Goal: Find specific page/section: Find specific page/section

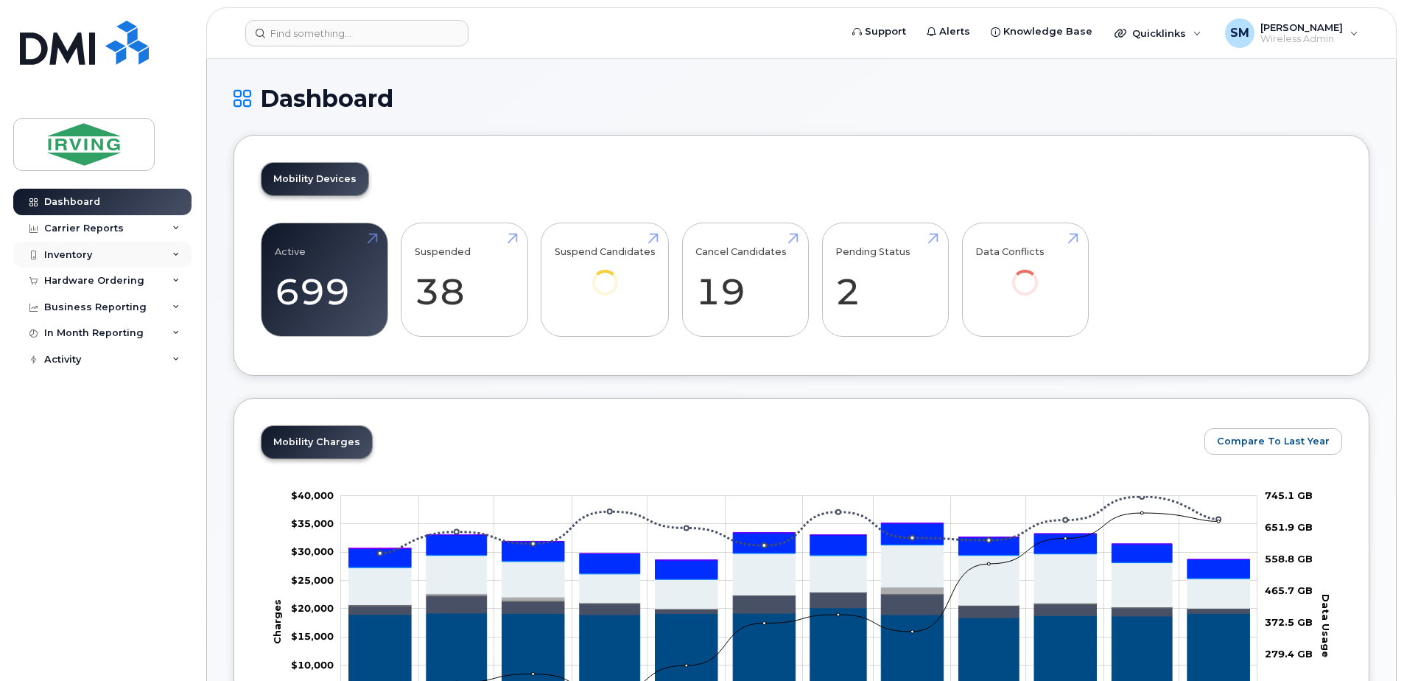
click at [66, 245] on div "Inventory" at bounding box center [102, 255] width 178 height 27
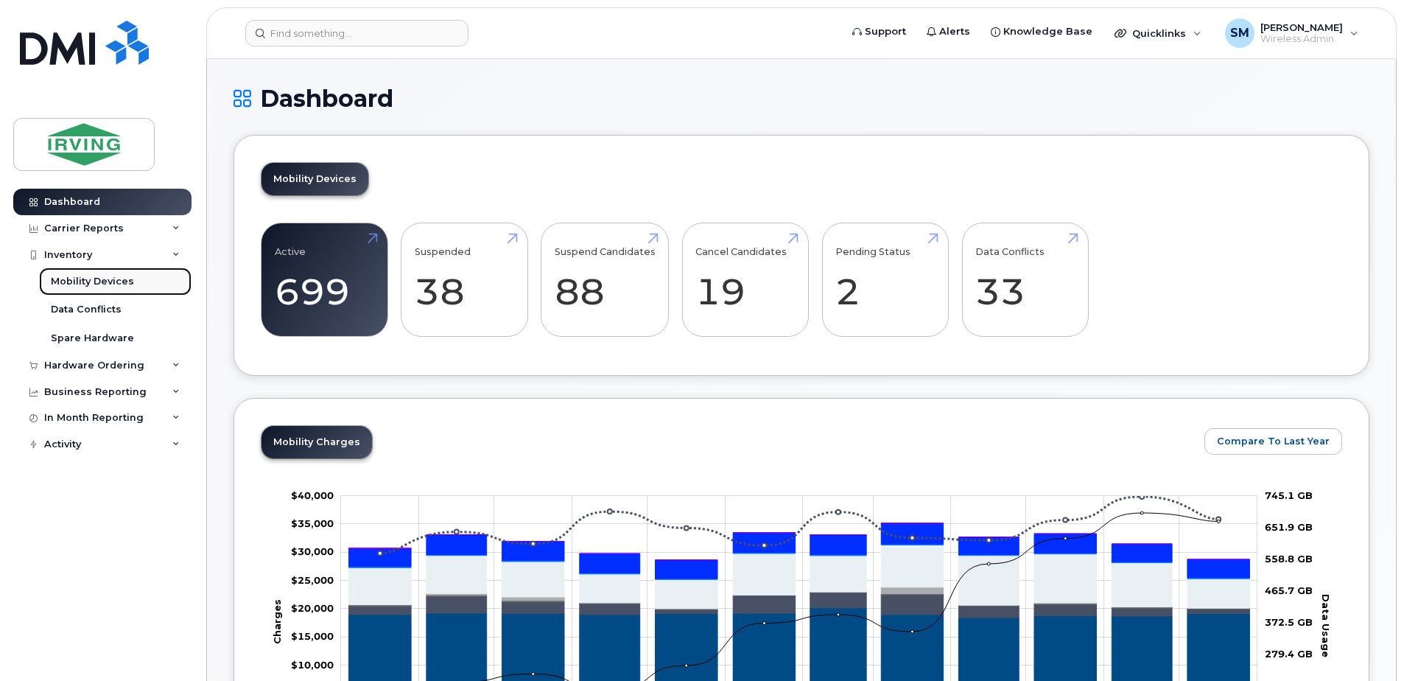
click at [73, 278] on div "Mobility Devices" at bounding box center [92, 281] width 83 height 13
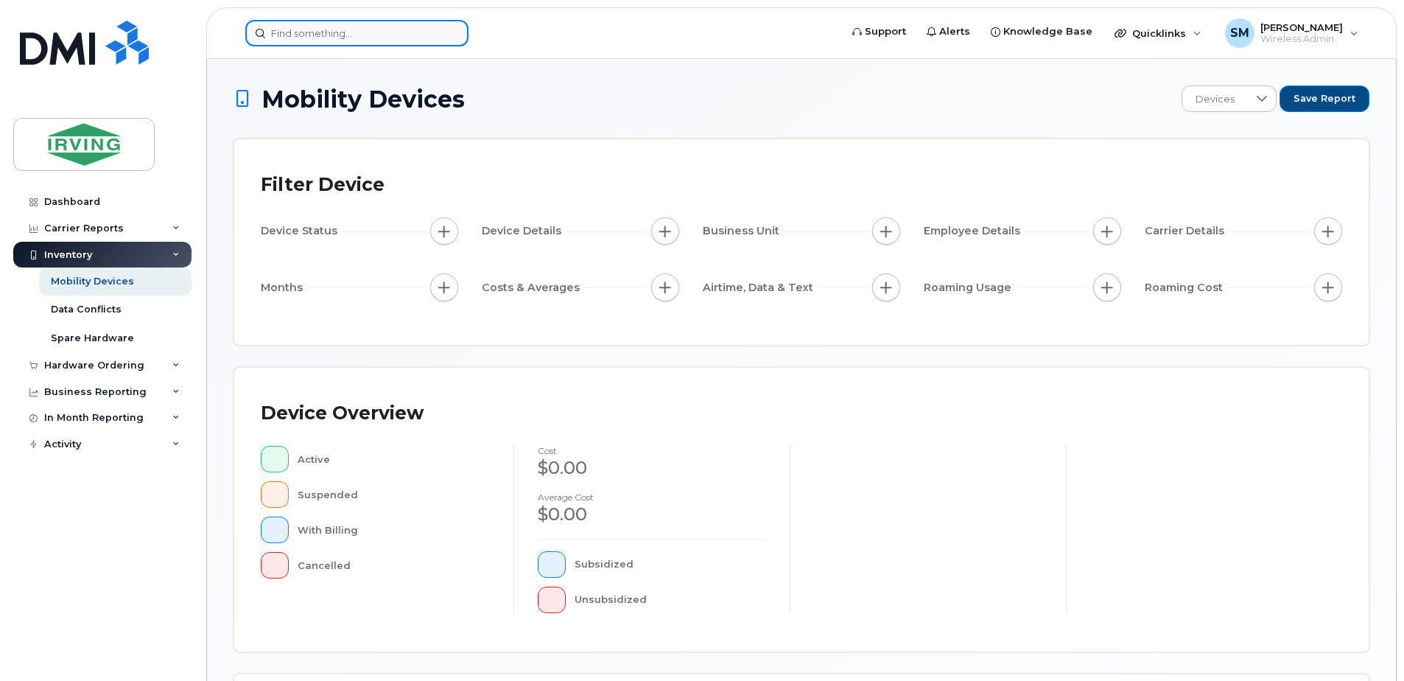
click at [326, 31] on input at bounding box center [356, 33] width 223 height 27
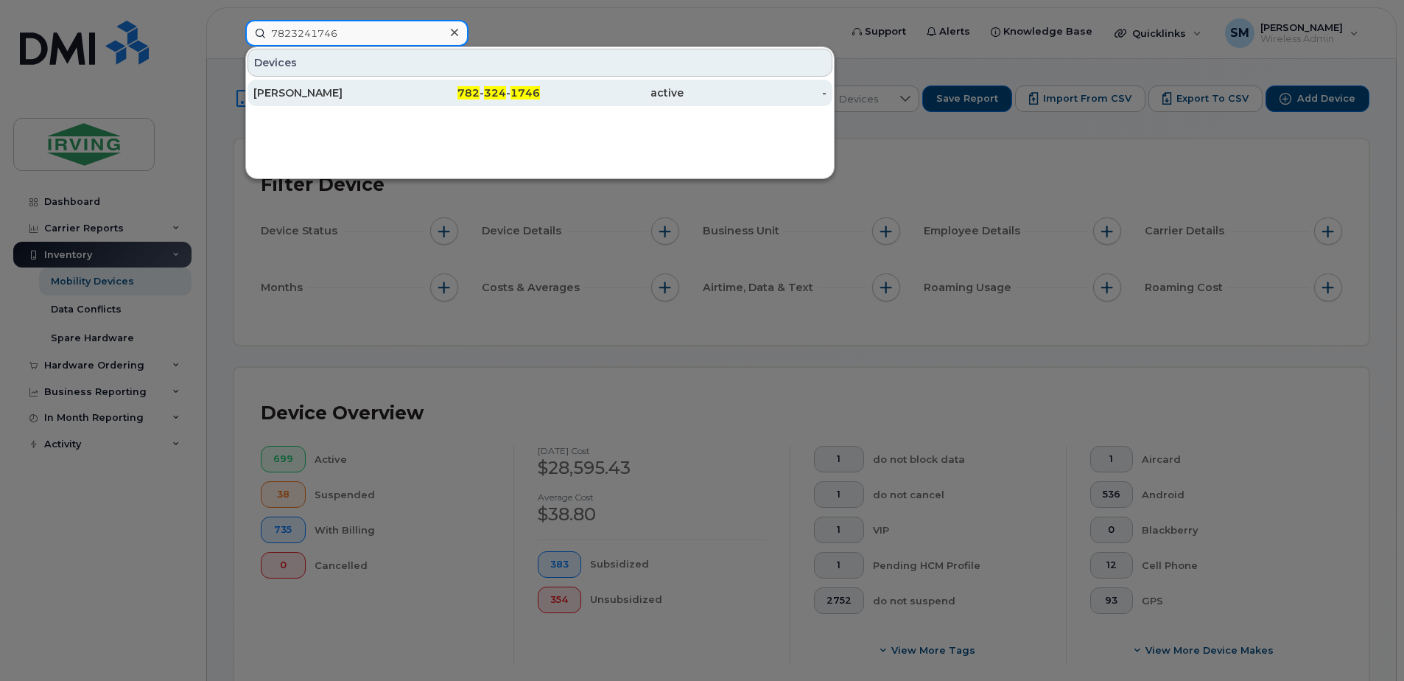
type input "7823241746"
click at [281, 89] on div "[PERSON_NAME]" at bounding box center [325, 92] width 144 height 15
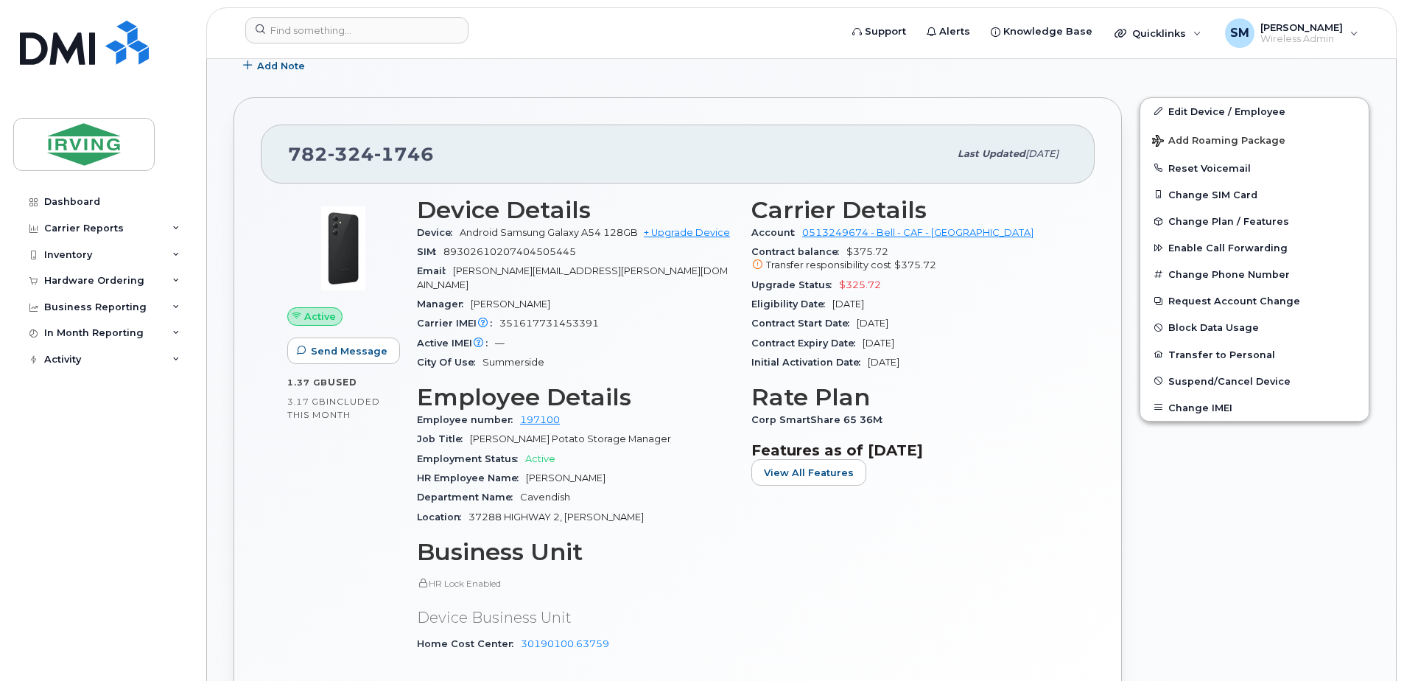
scroll to position [442, 0]
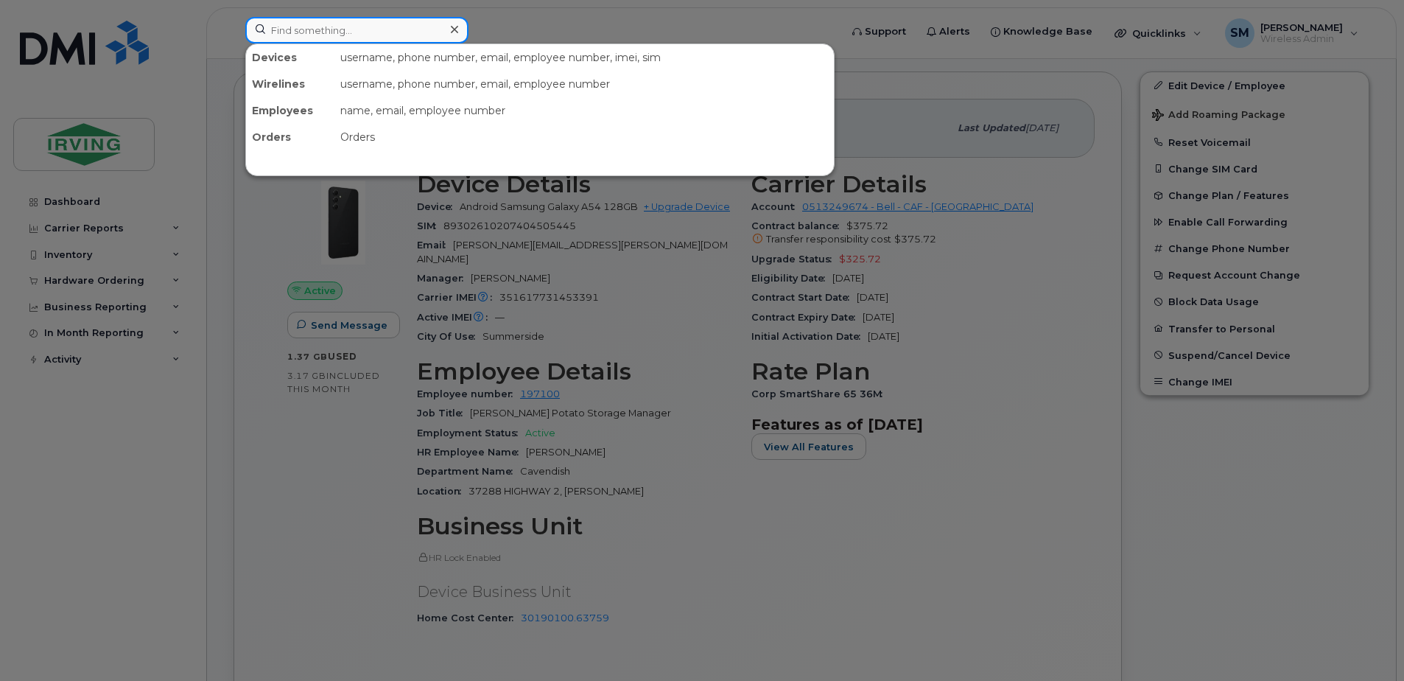
click at [301, 31] on input at bounding box center [356, 30] width 223 height 27
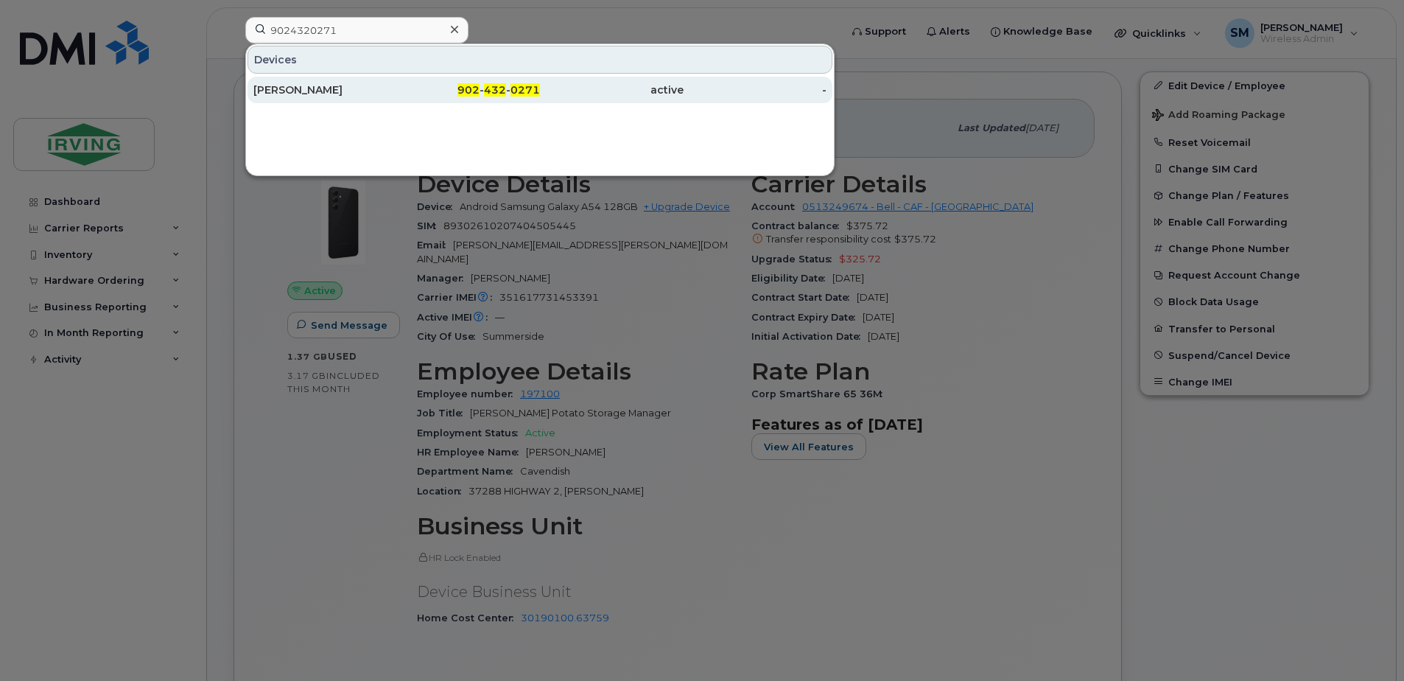
click at [304, 97] on div "[PERSON_NAME]" at bounding box center [325, 90] width 144 height 27
click at [299, 84] on div "[PERSON_NAME]" at bounding box center [325, 90] width 144 height 15
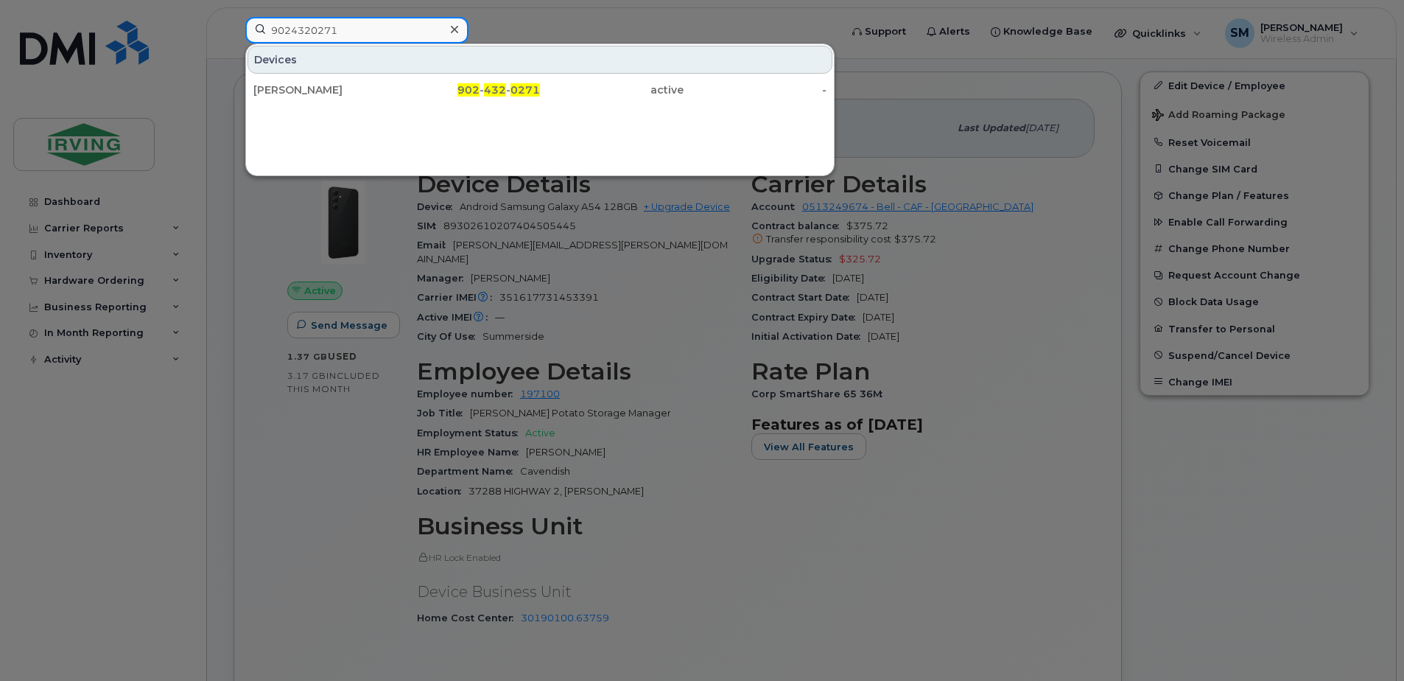
drag, startPoint x: 343, startPoint y: 27, endPoint x: 203, endPoint y: 7, distance: 141.3
click at [234, 17] on div "9024320271 Devices Sally Maston 902 - 432 - 0271 active -" at bounding box center [538, 33] width 609 height 32
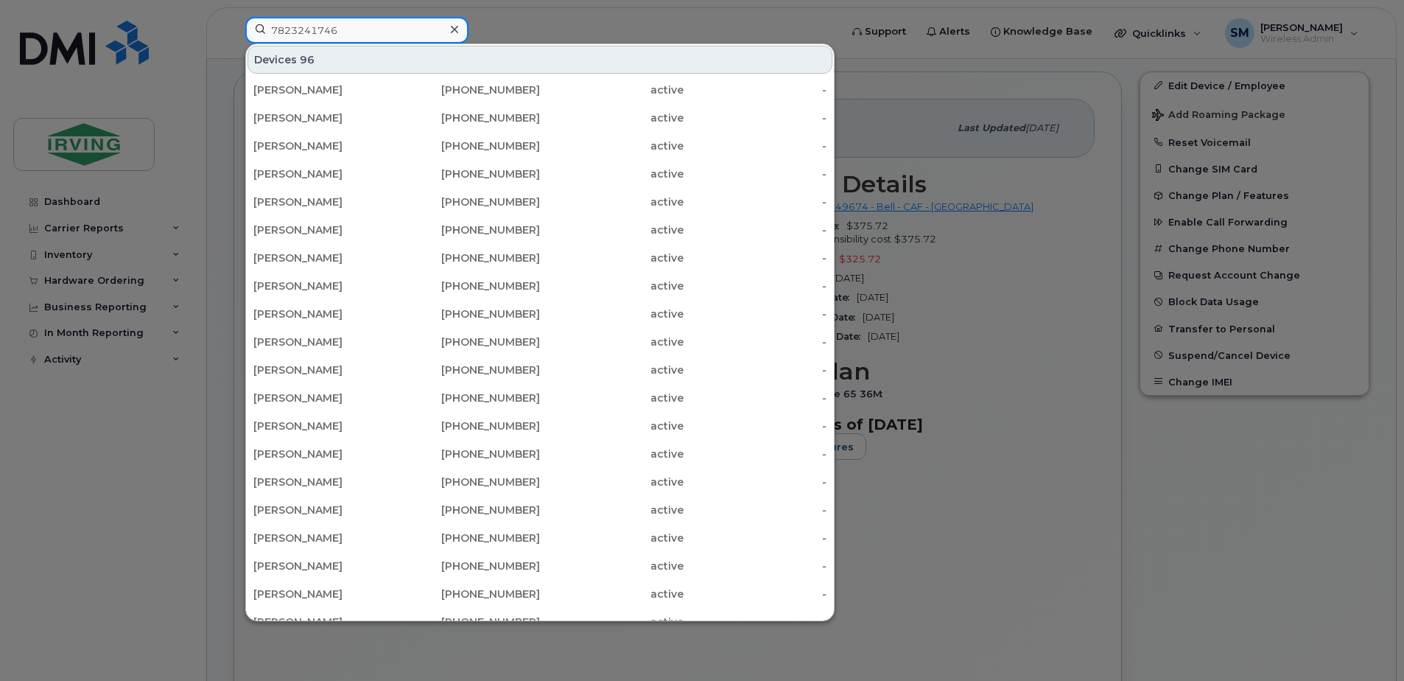
type input "7823241746"
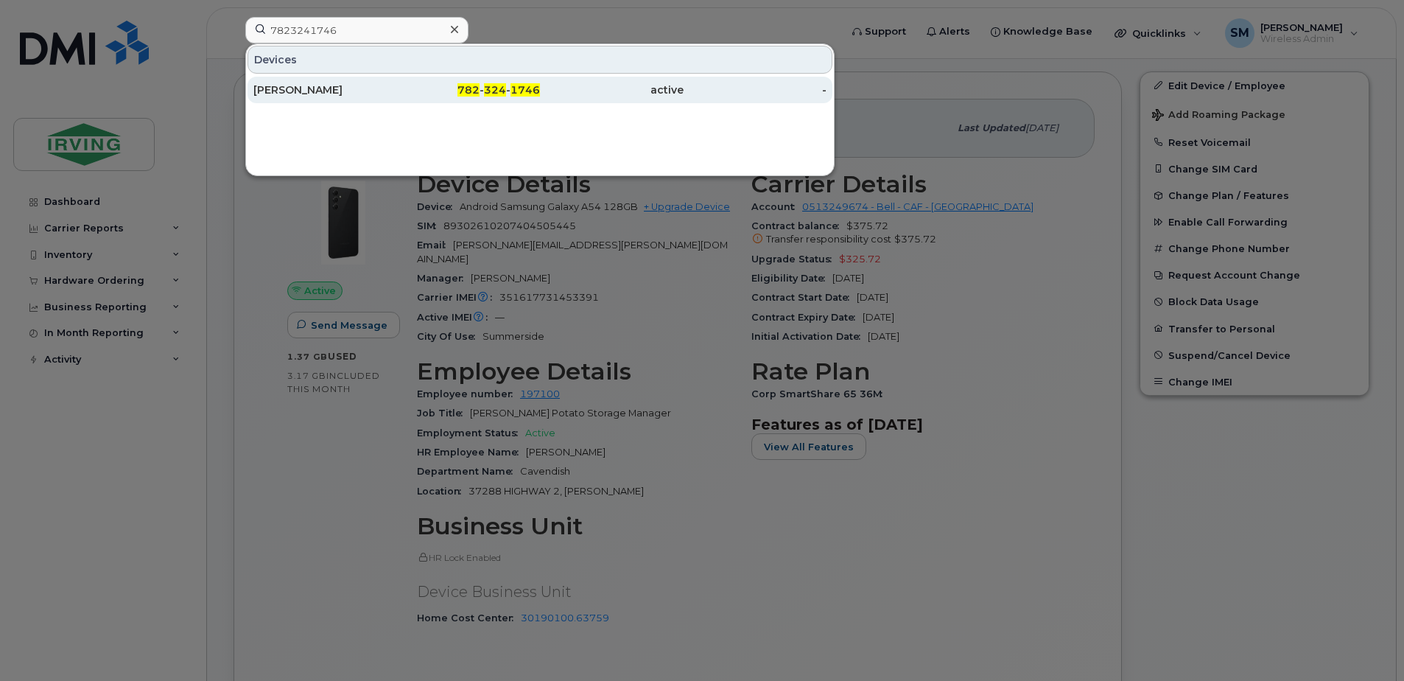
click at [281, 90] on div "[PERSON_NAME]" at bounding box center [325, 90] width 144 height 15
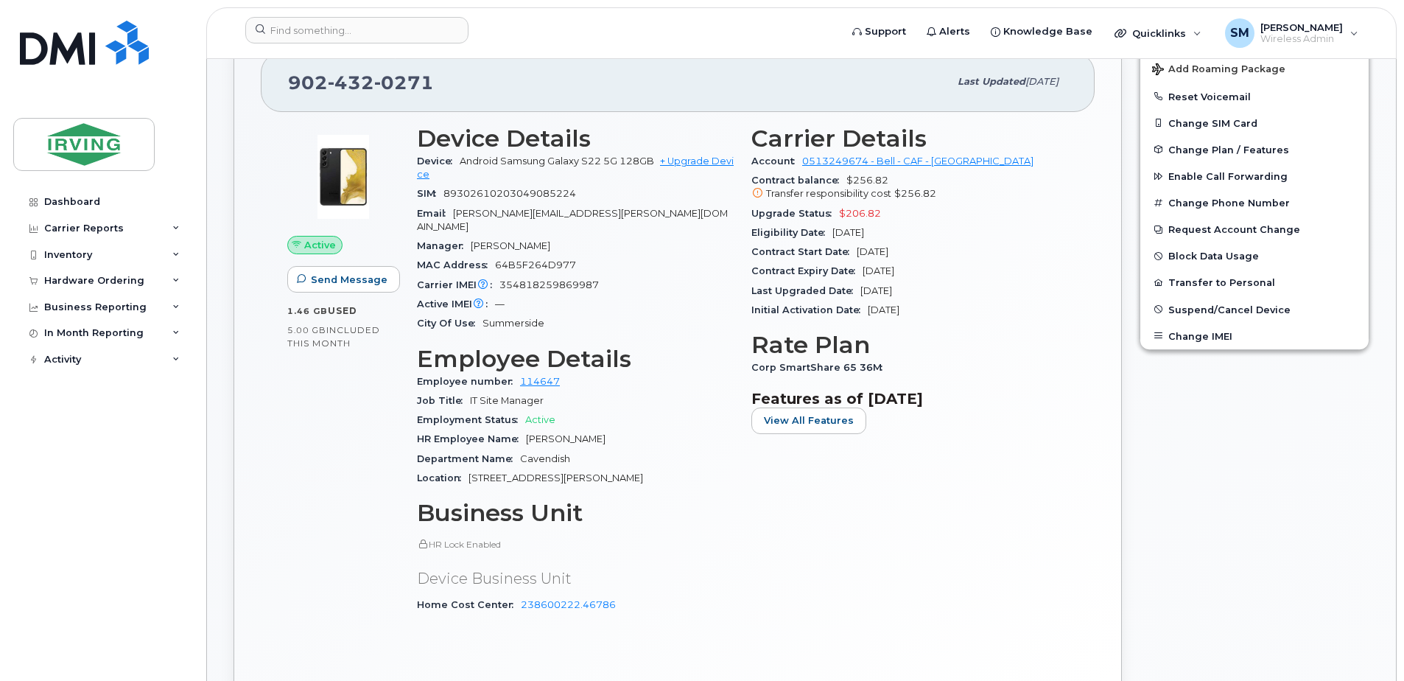
scroll to position [295, 0]
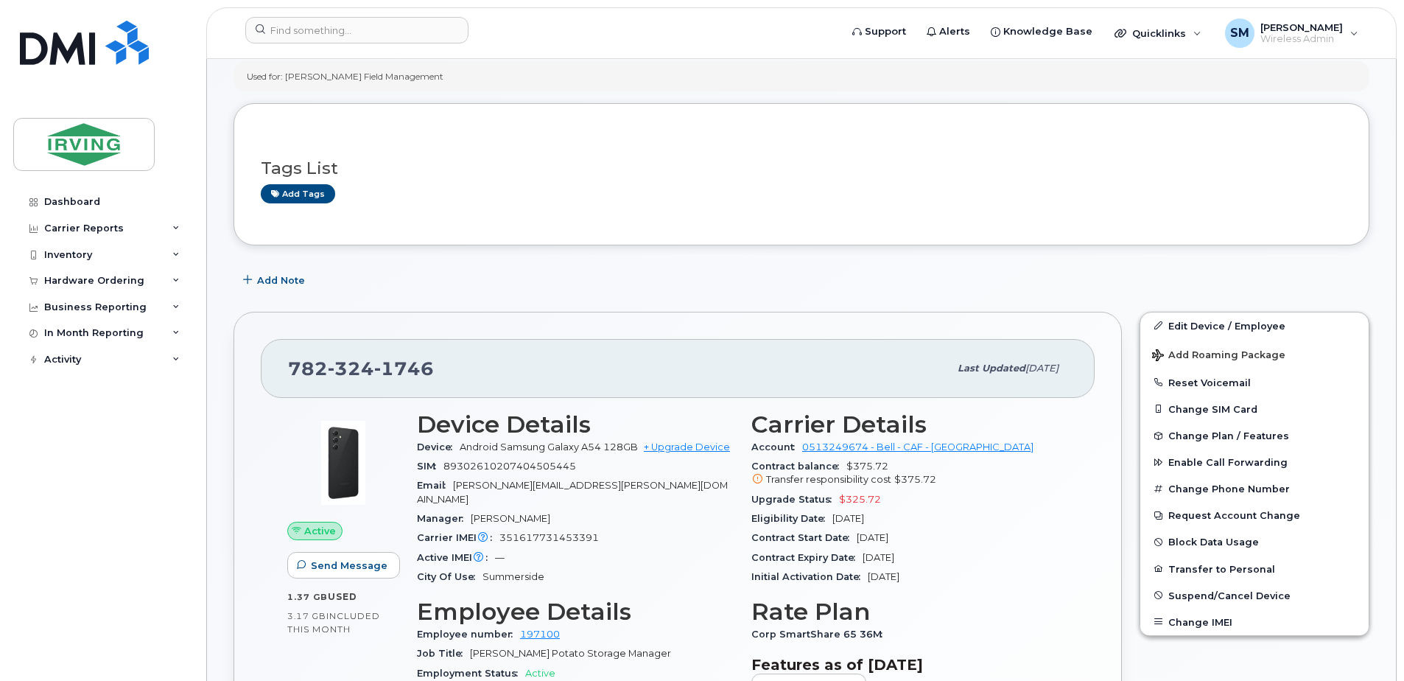
scroll to position [217, 0]
